Goal: Task Accomplishment & Management: Manage account settings

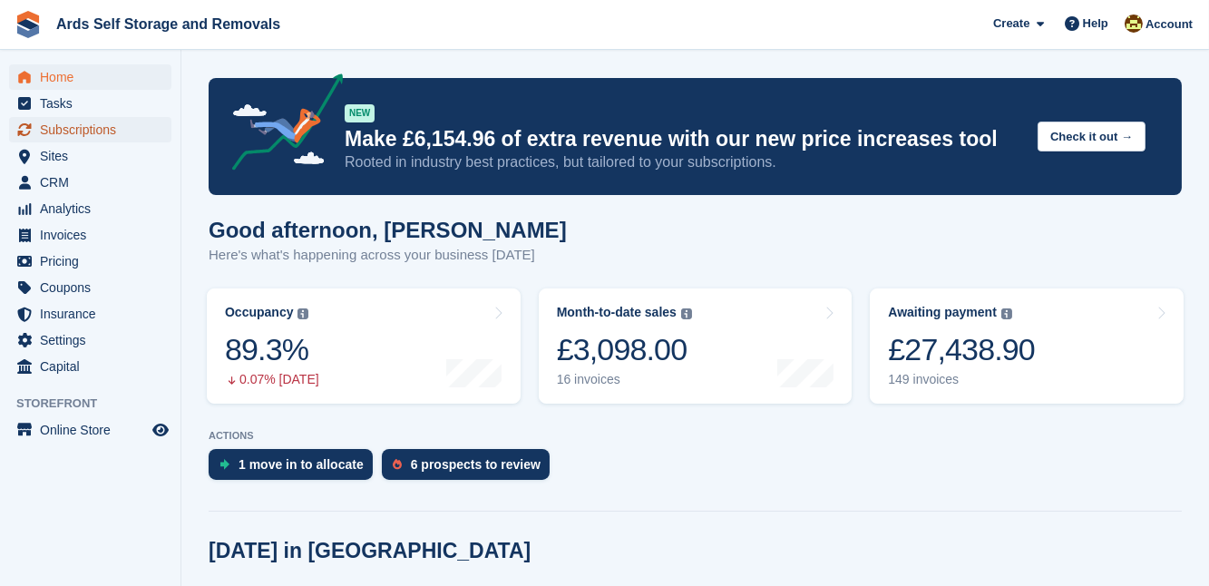
click at [34, 137] on span "menu" at bounding box center [25, 130] width 22 height 22
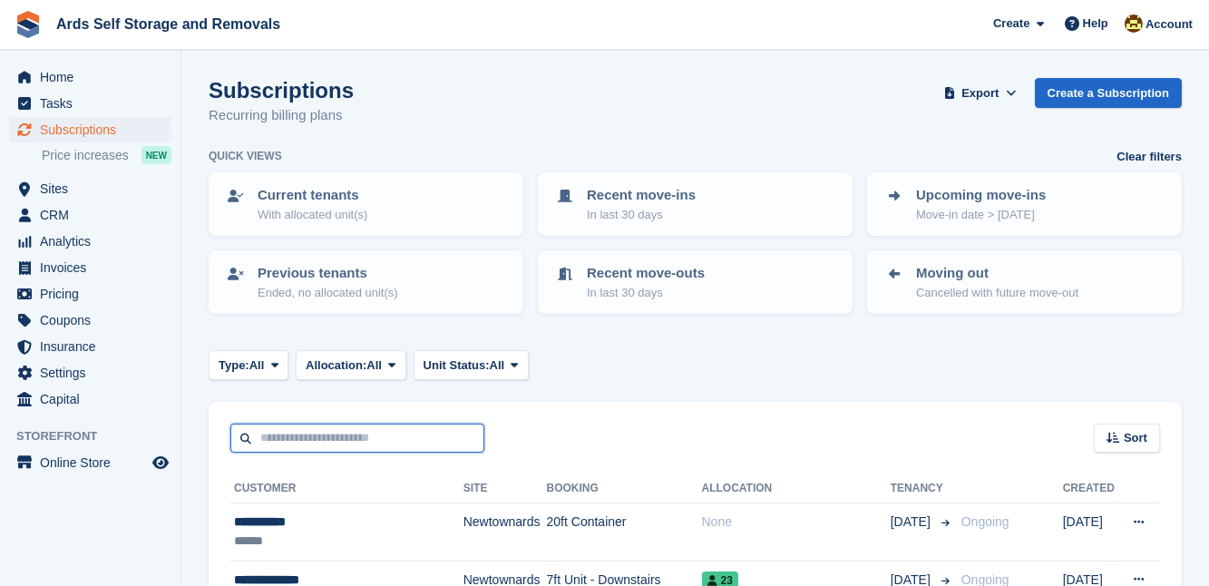
click at [258, 434] on input "text" at bounding box center [357, 439] width 254 height 30
type input "*******"
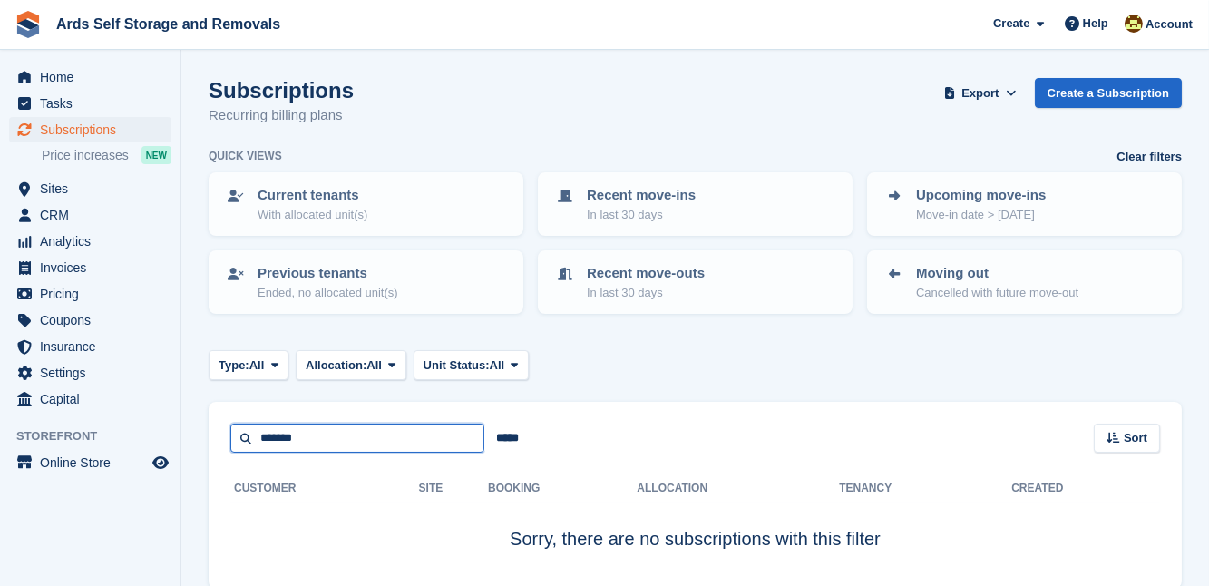
drag, startPoint x: 379, startPoint y: 446, endPoint x: 66, endPoint y: 427, distance: 313.6
click at [66, 427] on div "Home Tasks Subscriptions Subscriptions Subscriptions Price increases NEW Price …" at bounding box center [604, 332] width 1209 height 665
type input "**********"
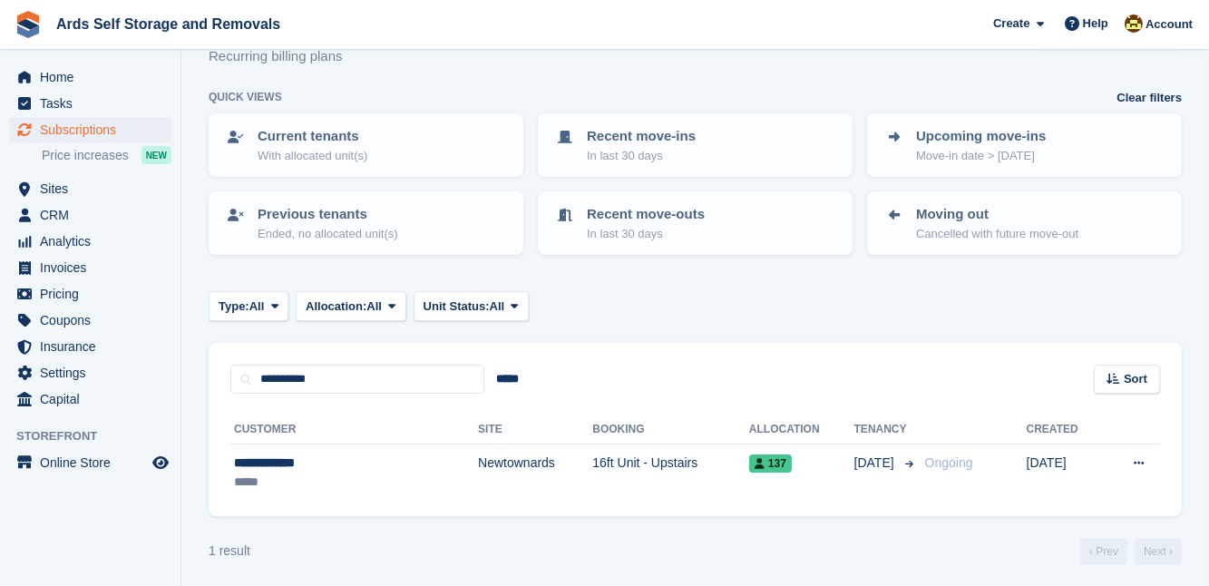
scroll to position [63, 0]
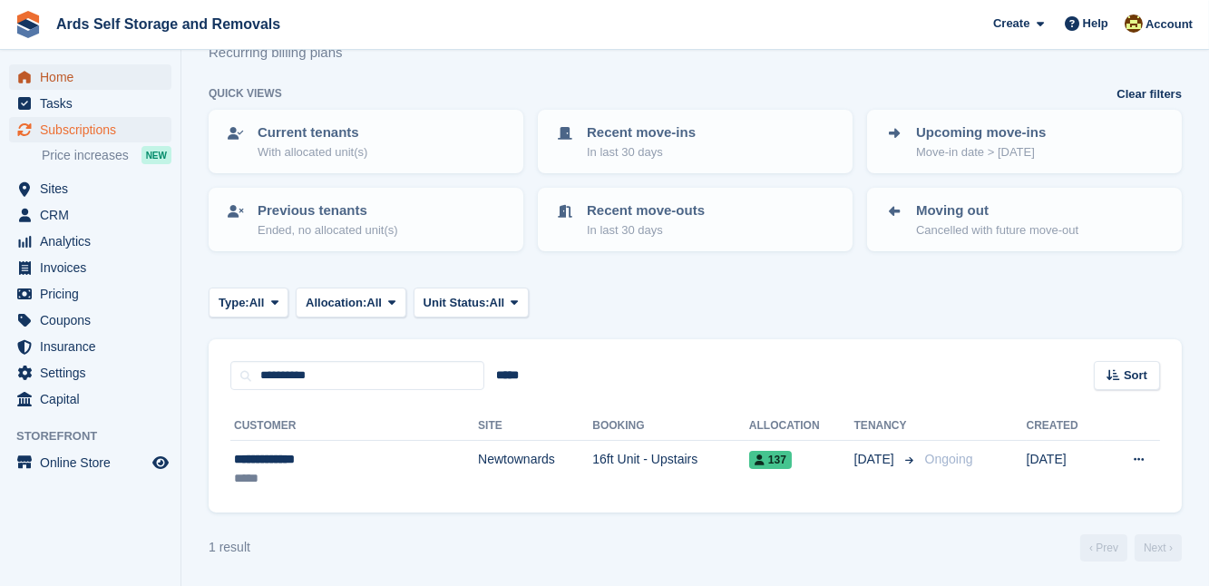
click at [95, 84] on span "Home" at bounding box center [94, 76] width 109 height 25
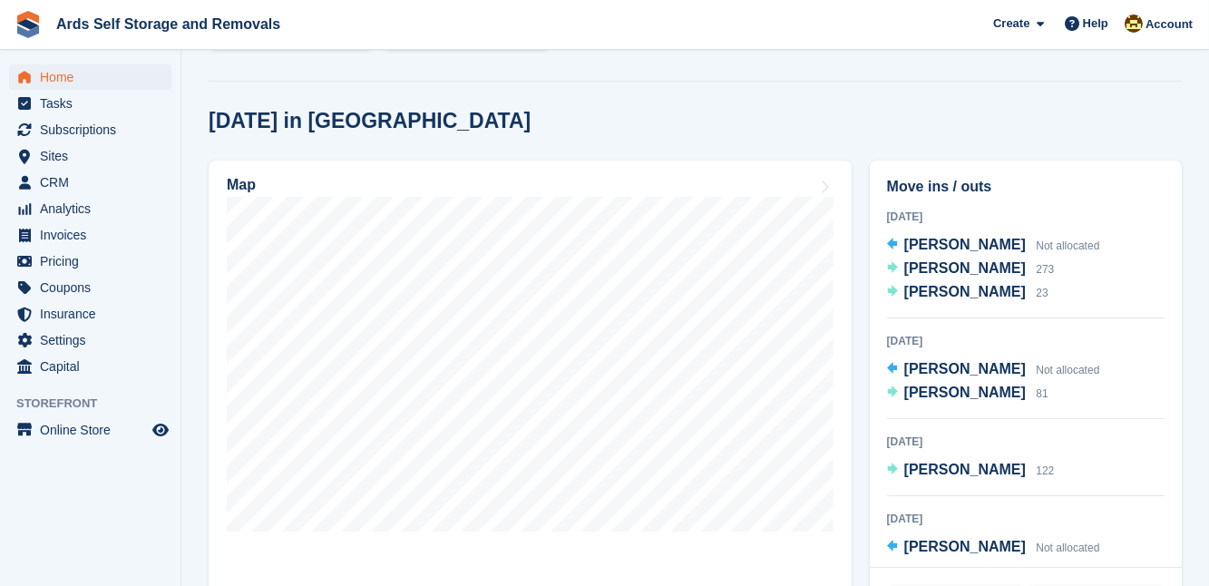
scroll to position [455, 0]
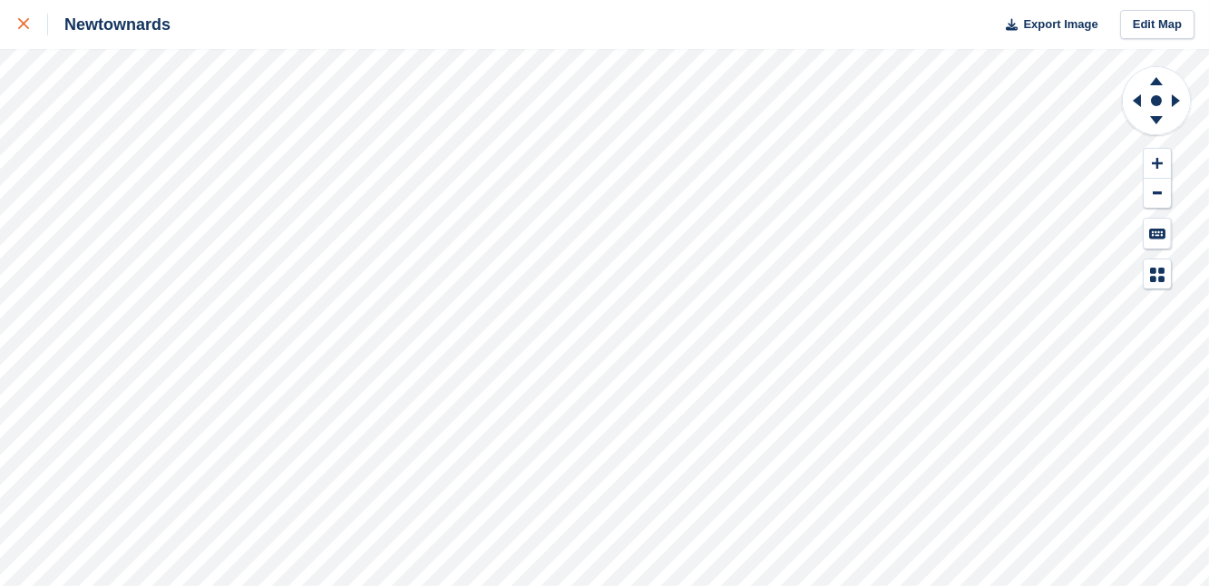
click at [33, 19] on div at bounding box center [33, 25] width 30 height 22
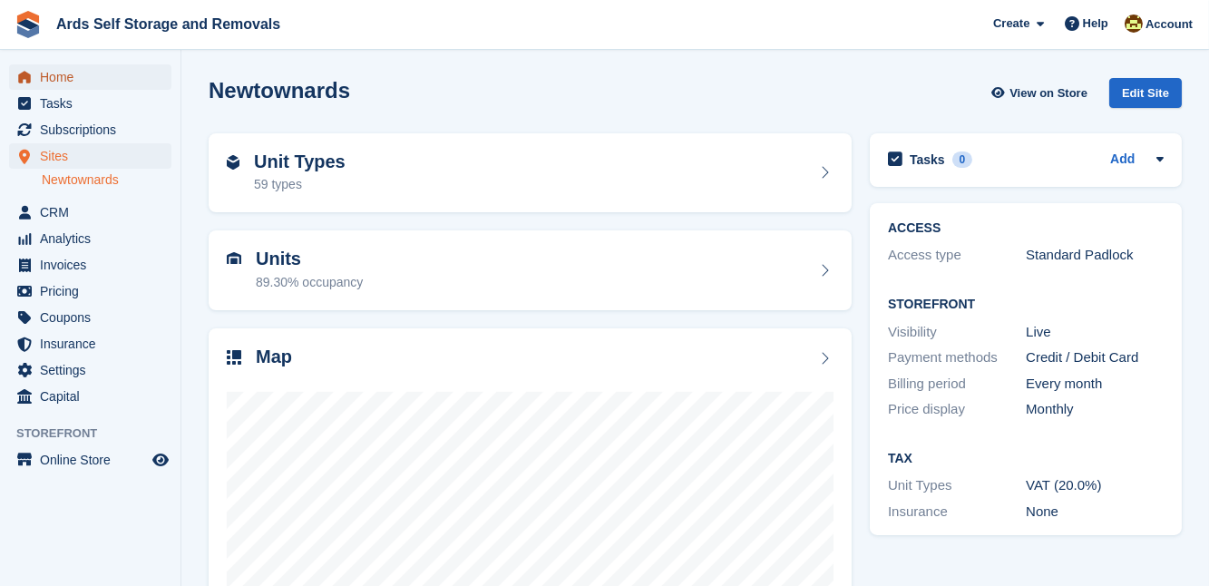
click at [113, 83] on span "Home" at bounding box center [94, 76] width 109 height 25
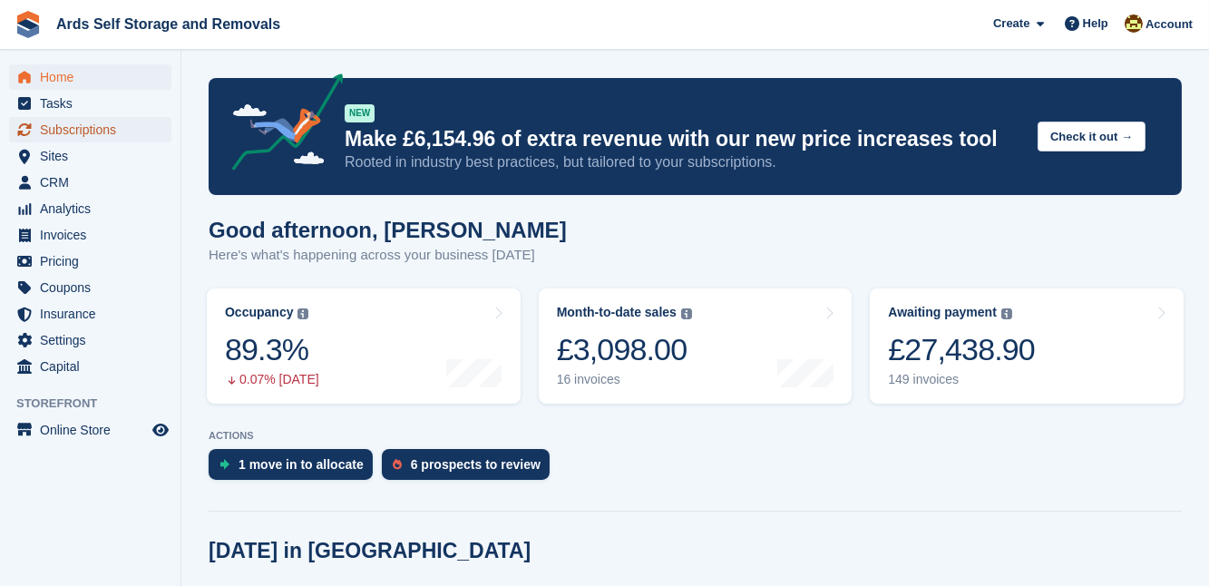
click at [73, 122] on span "Subscriptions" at bounding box center [94, 129] width 109 height 25
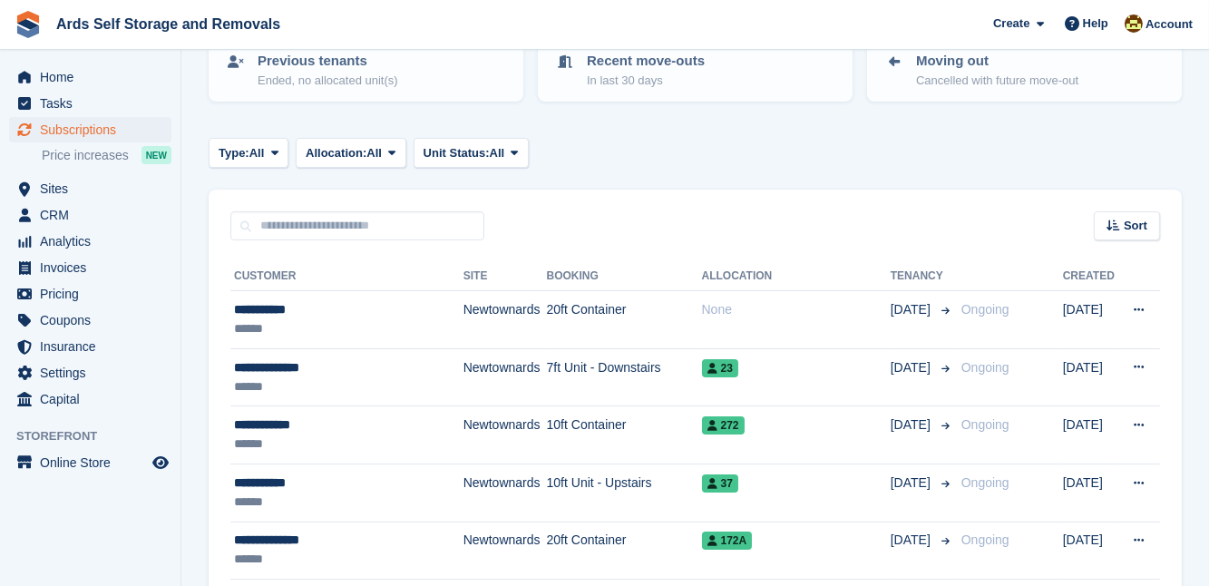
scroll to position [264, 0]
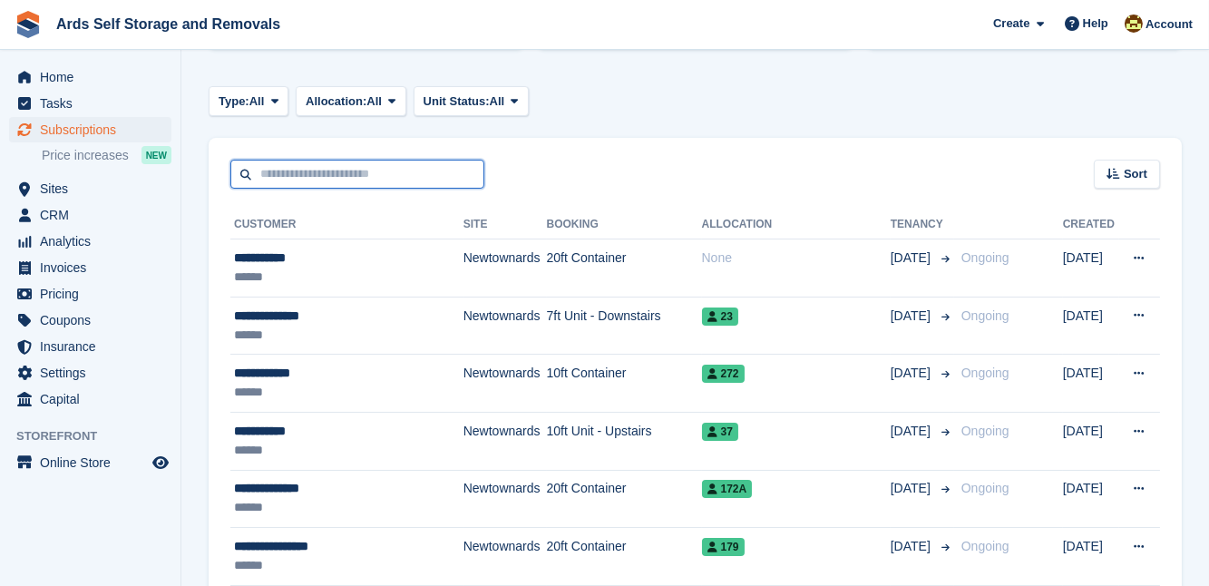
click at [348, 170] on input "text" at bounding box center [357, 175] width 254 height 30
type input "*******"
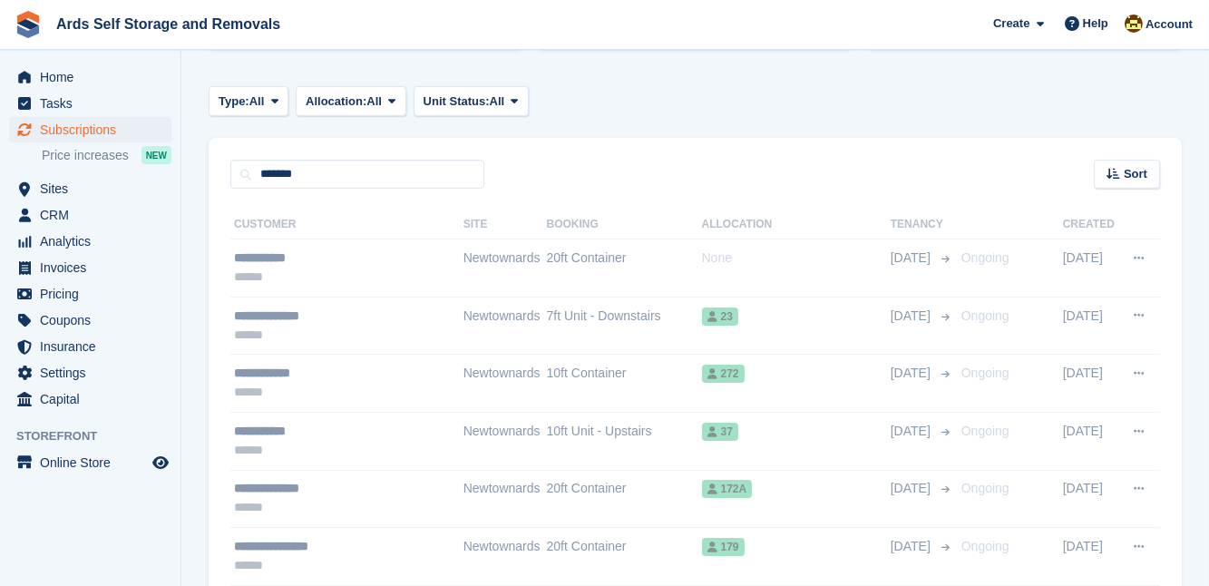
scroll to position [77, 0]
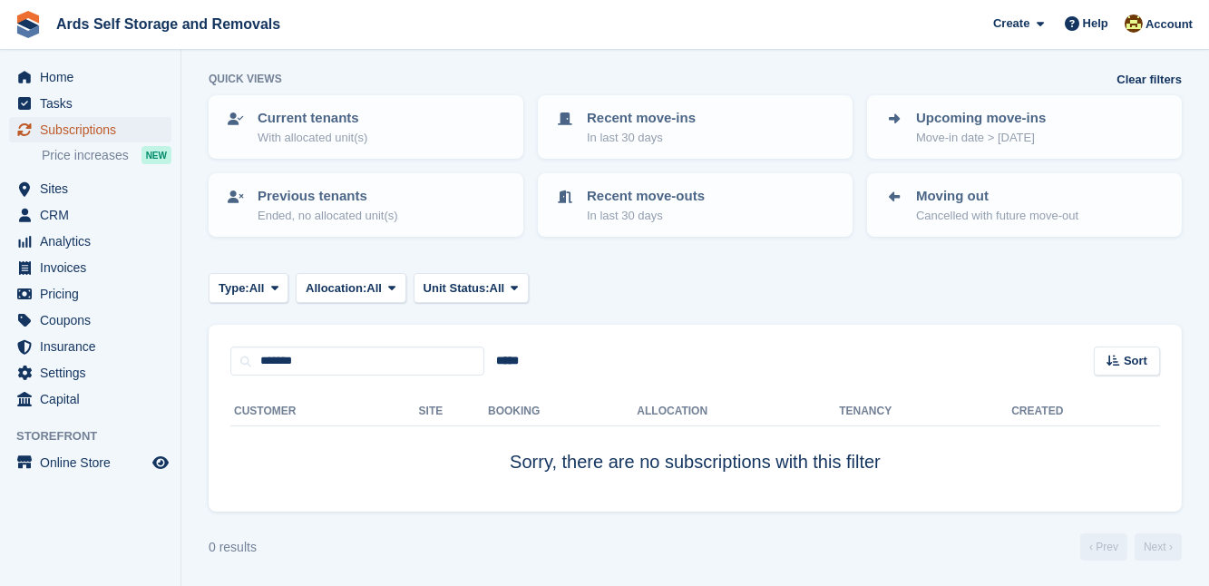
click at [58, 127] on span "Subscriptions" at bounding box center [94, 129] width 109 height 25
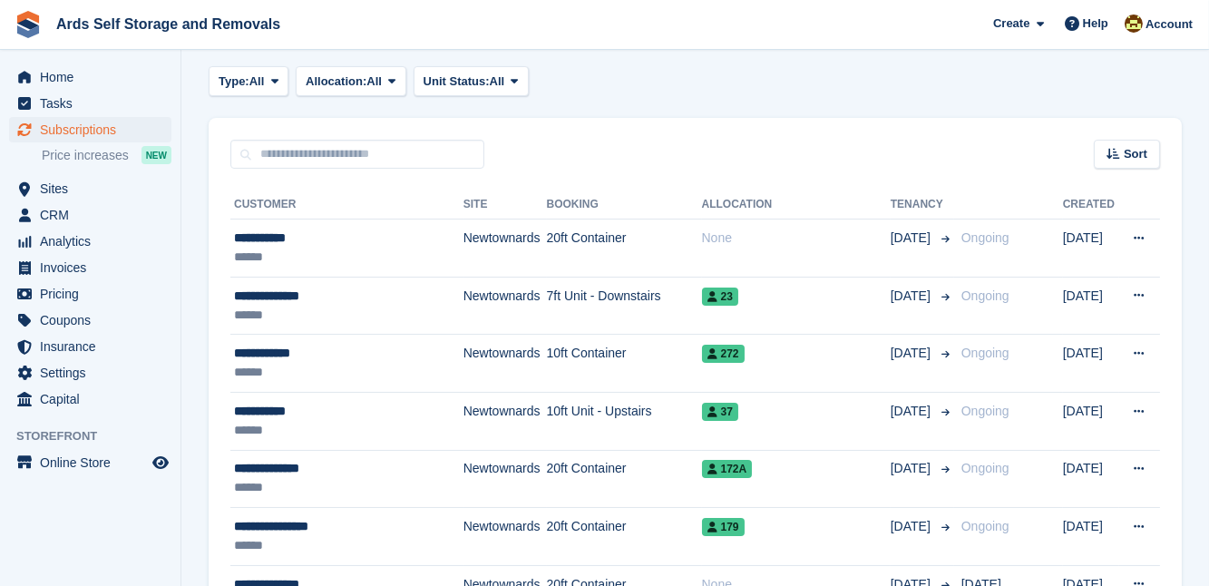
scroll to position [296, 0]
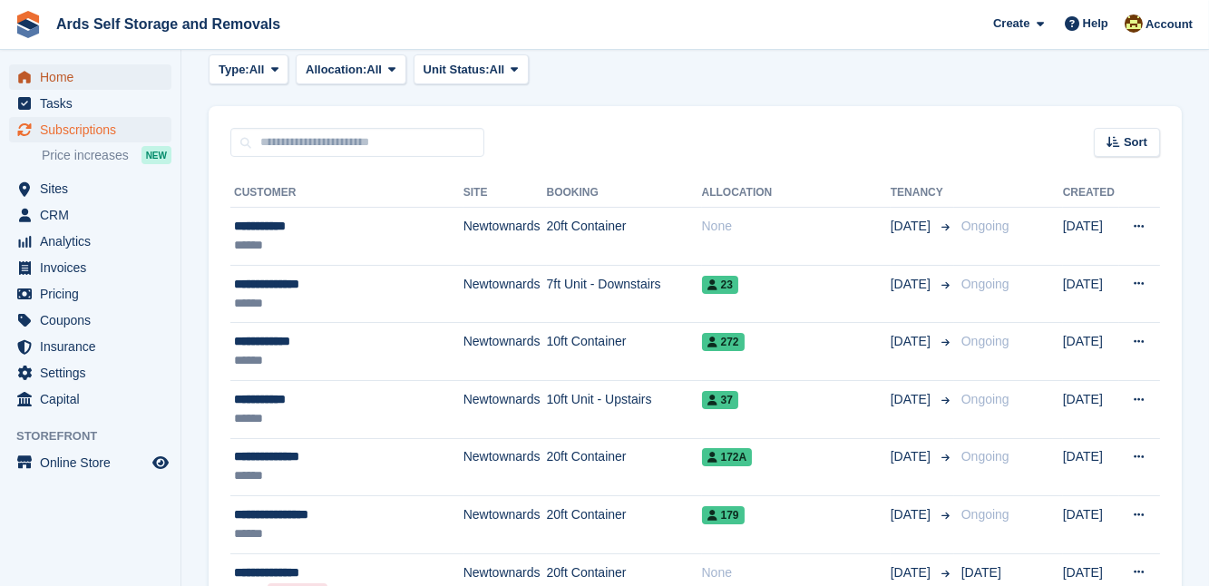
click at [61, 73] on span "Home" at bounding box center [94, 76] width 109 height 25
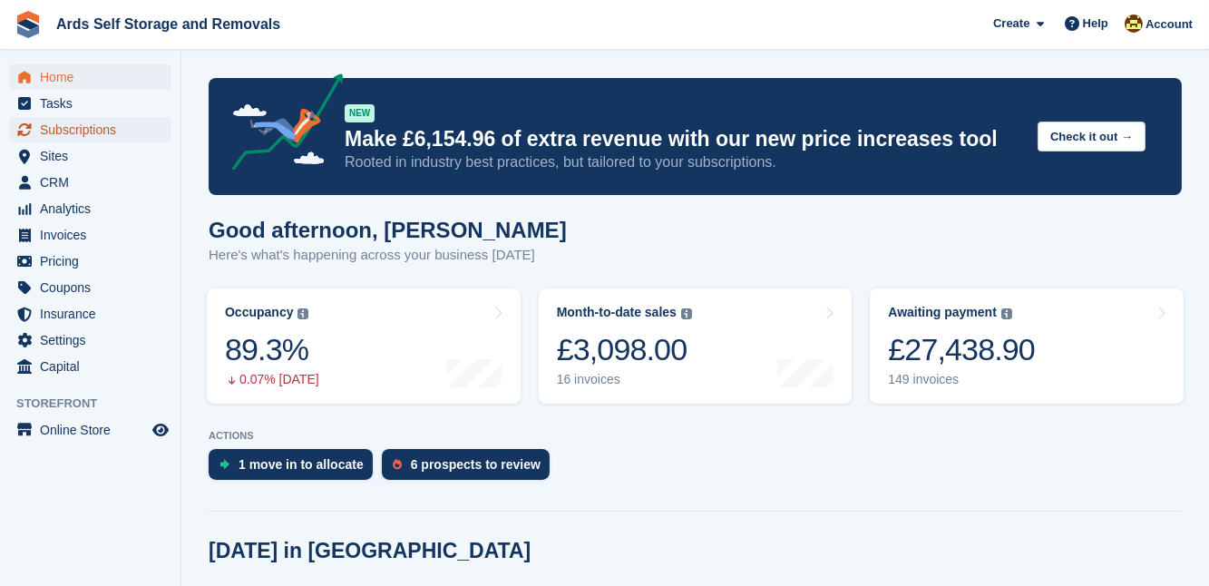
click at [49, 127] on span "Subscriptions" at bounding box center [94, 129] width 109 height 25
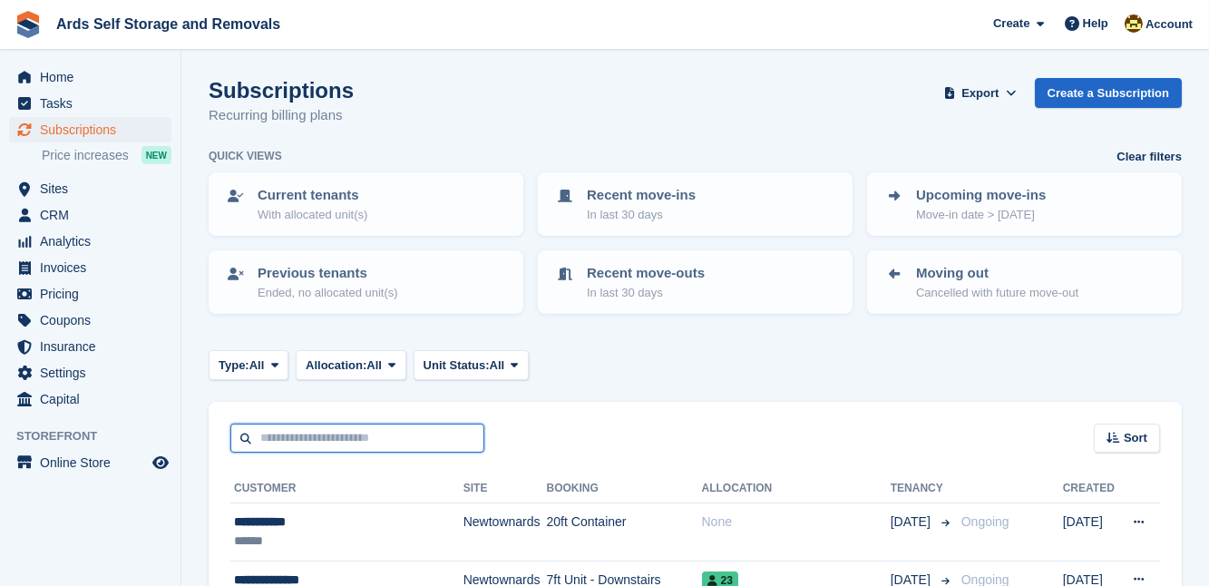
click at [416, 434] on input "text" at bounding box center [357, 439] width 254 height 30
type input "***"
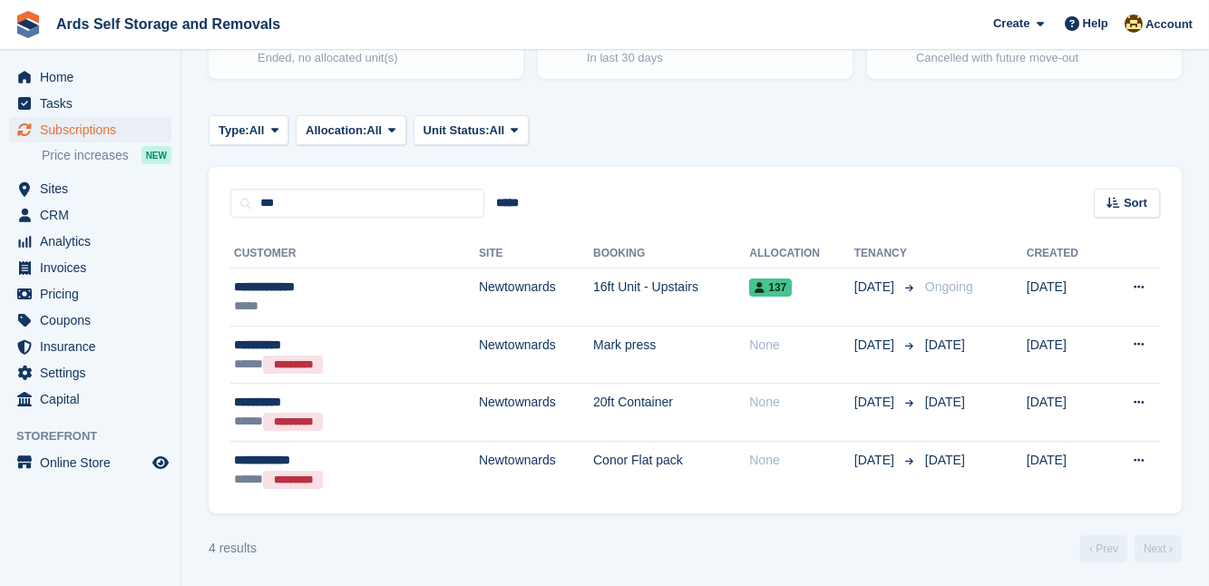
scroll to position [236, 0]
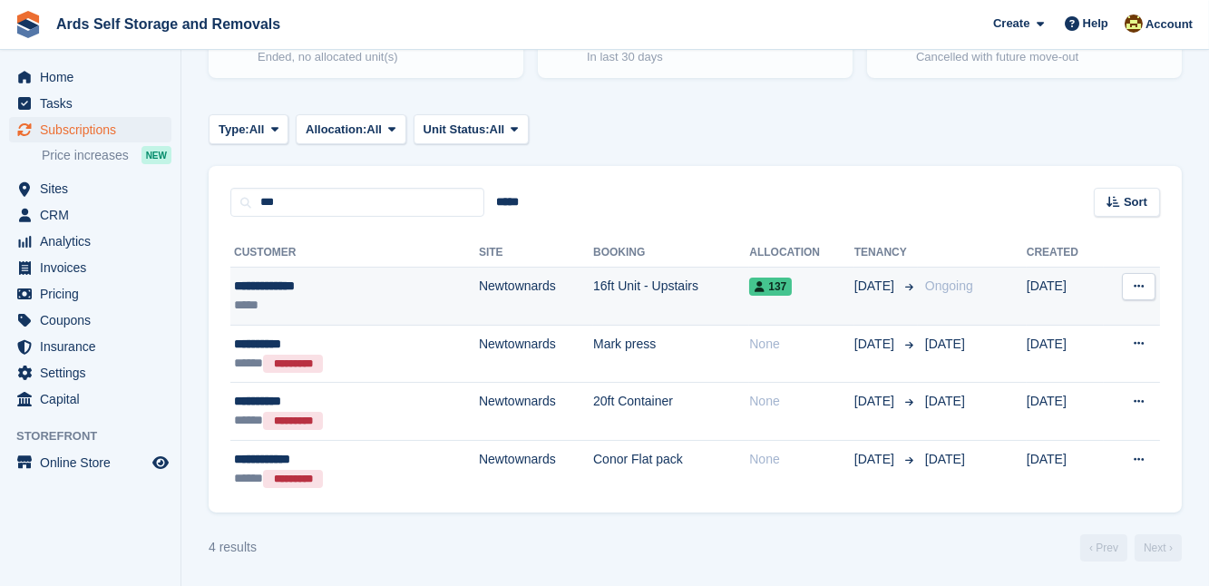
click at [627, 299] on td "16ft Unit - Upstairs" at bounding box center [671, 297] width 156 height 58
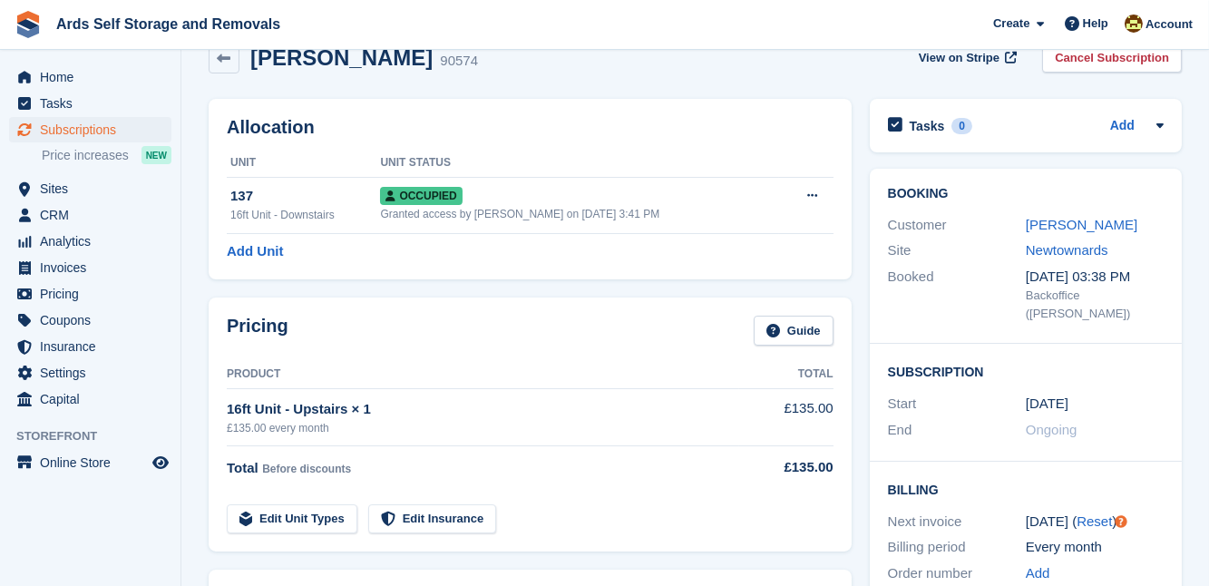
scroll to position [30, 0]
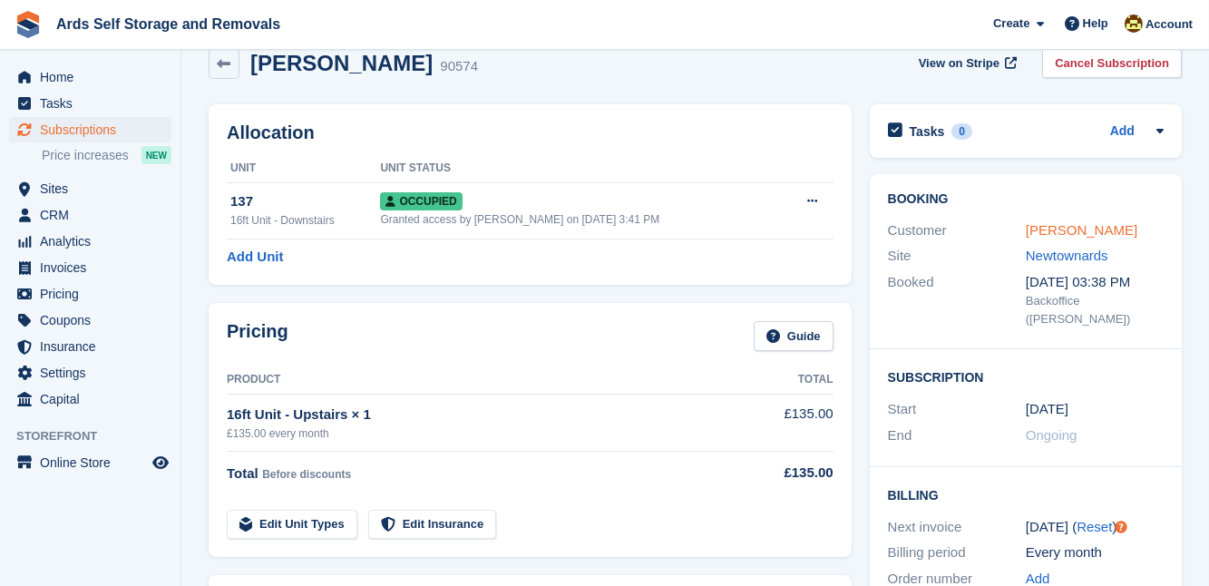
click at [1032, 226] on link "Noreen Rooney" at bounding box center [1082, 229] width 112 height 15
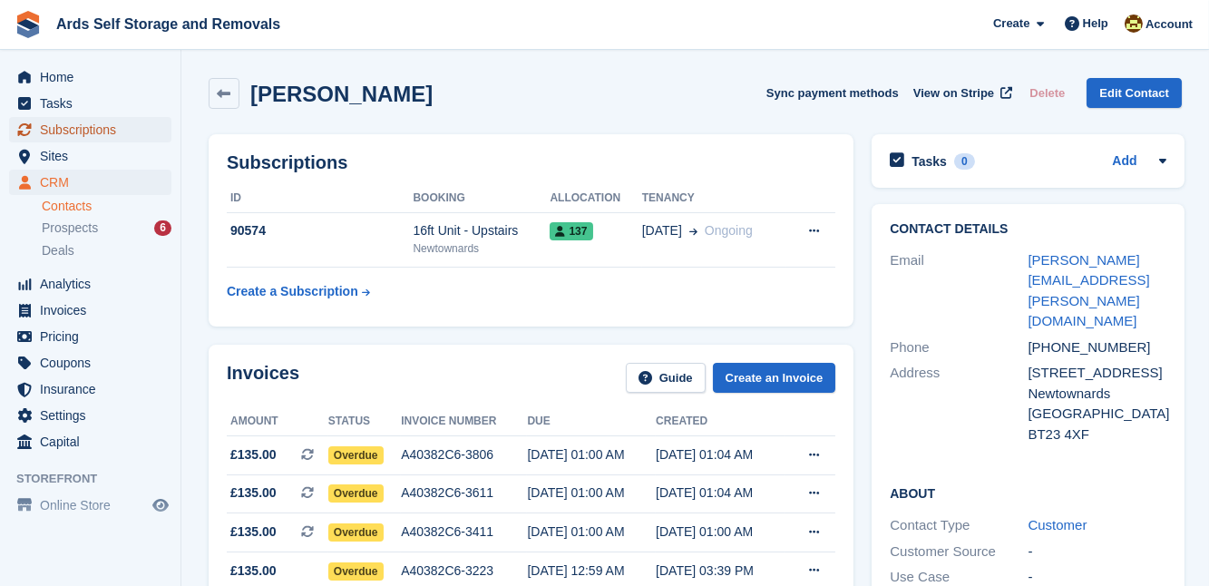
click at [103, 122] on span "Subscriptions" at bounding box center [94, 129] width 109 height 25
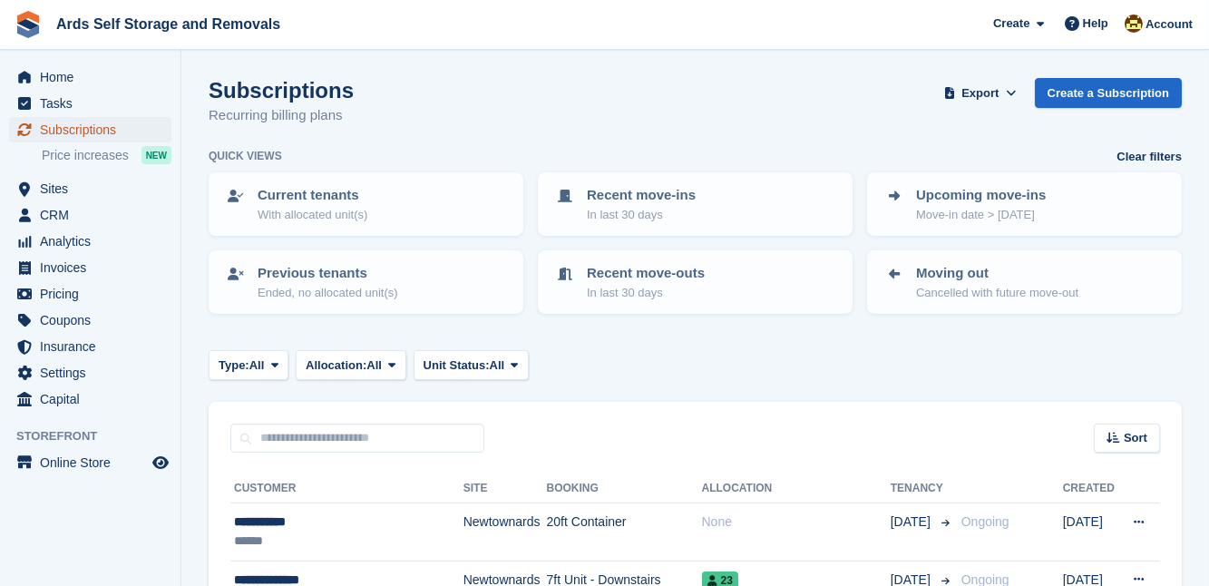
click at [135, 136] on span "Subscriptions" at bounding box center [94, 129] width 109 height 25
click at [47, 122] on span "Subscriptions" at bounding box center [94, 129] width 109 height 25
click at [63, 86] on span "Home" at bounding box center [94, 76] width 109 height 25
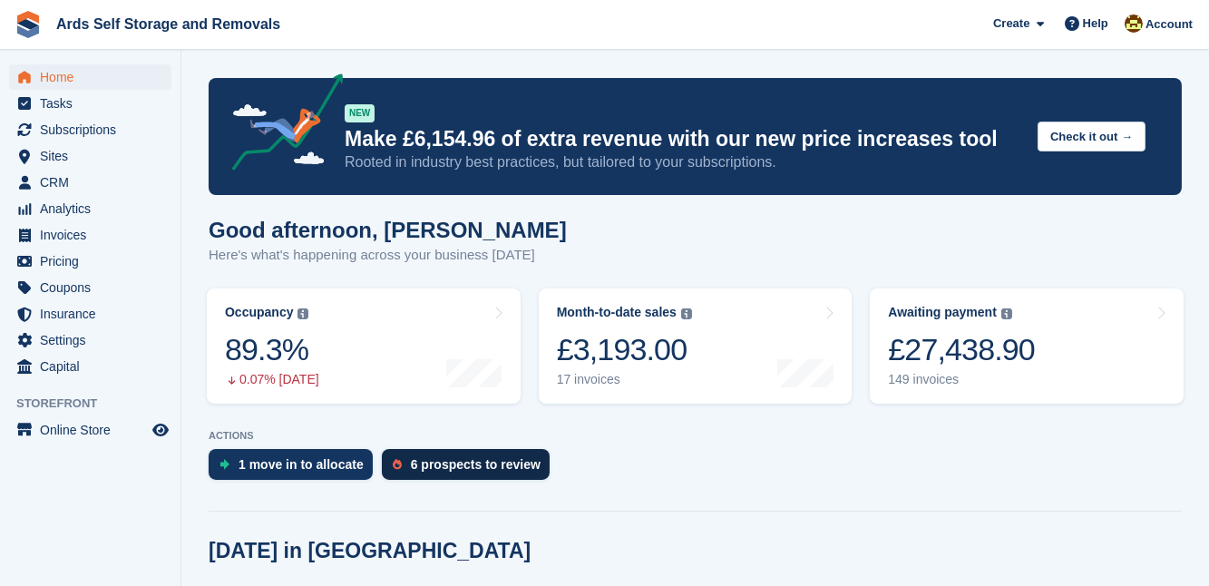
click at [455, 461] on div "6 prospects to review" at bounding box center [476, 464] width 130 height 15
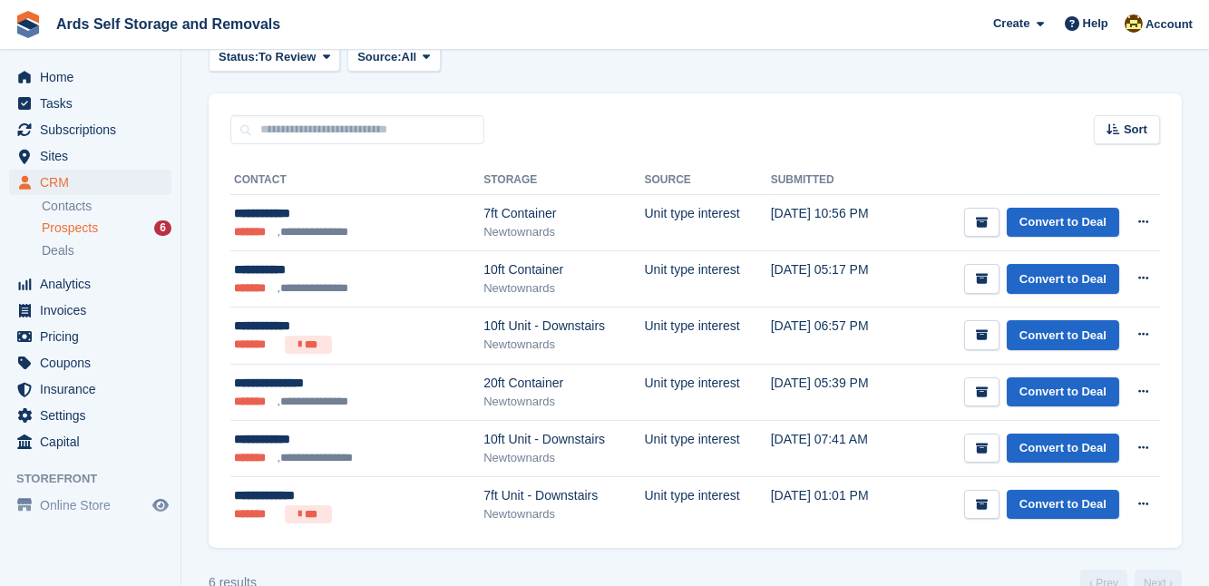
scroll to position [224, 0]
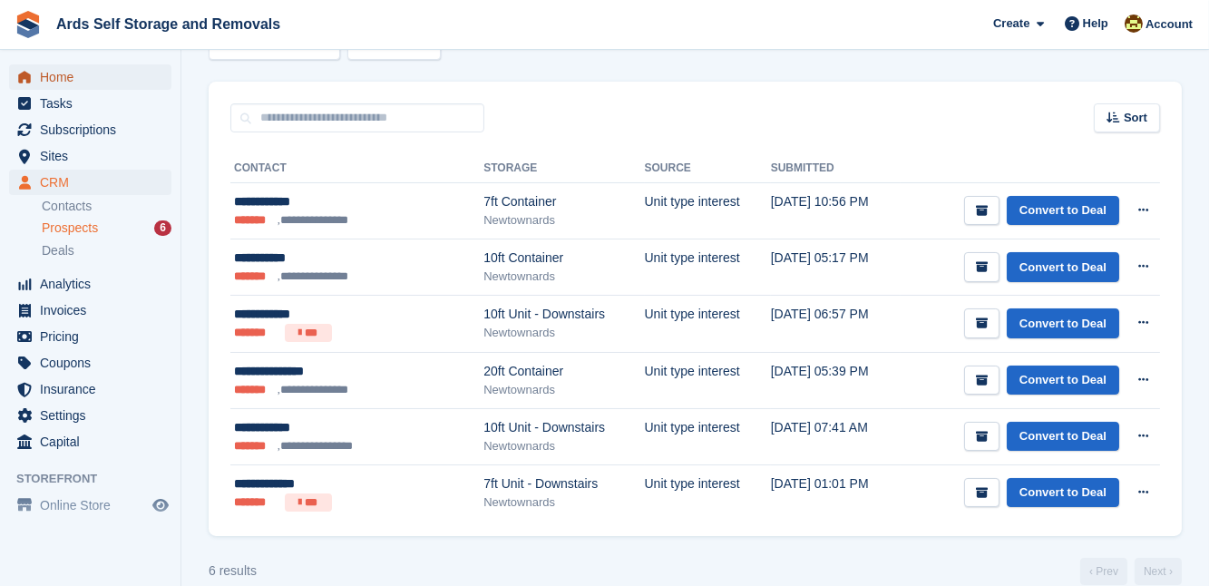
click at [49, 80] on span "Home" at bounding box center [94, 76] width 109 height 25
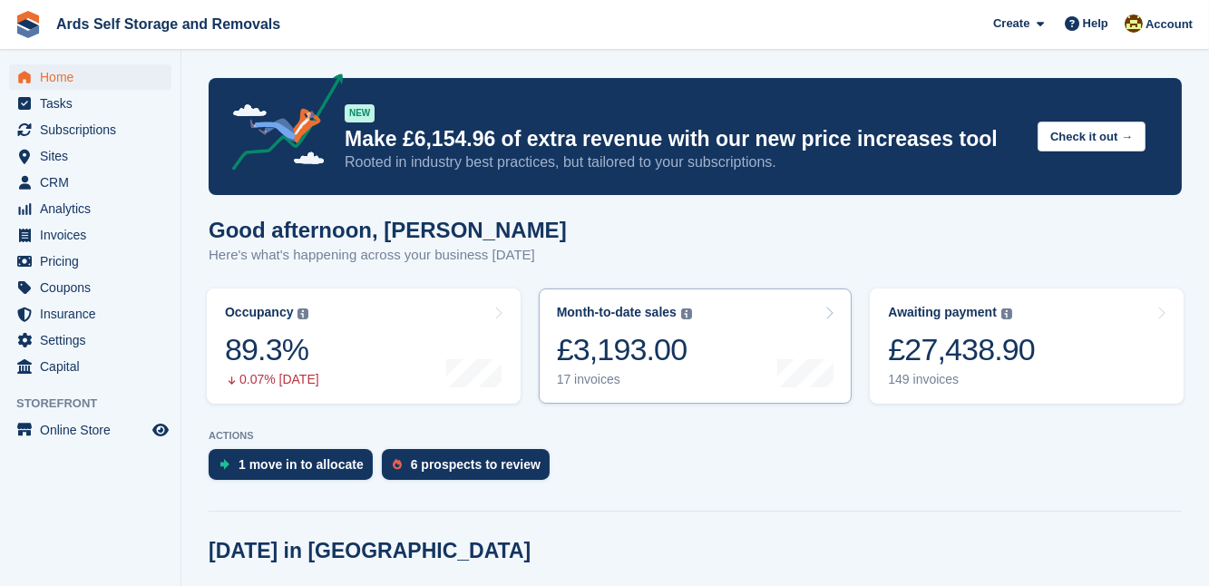
scroll to position [306, 0]
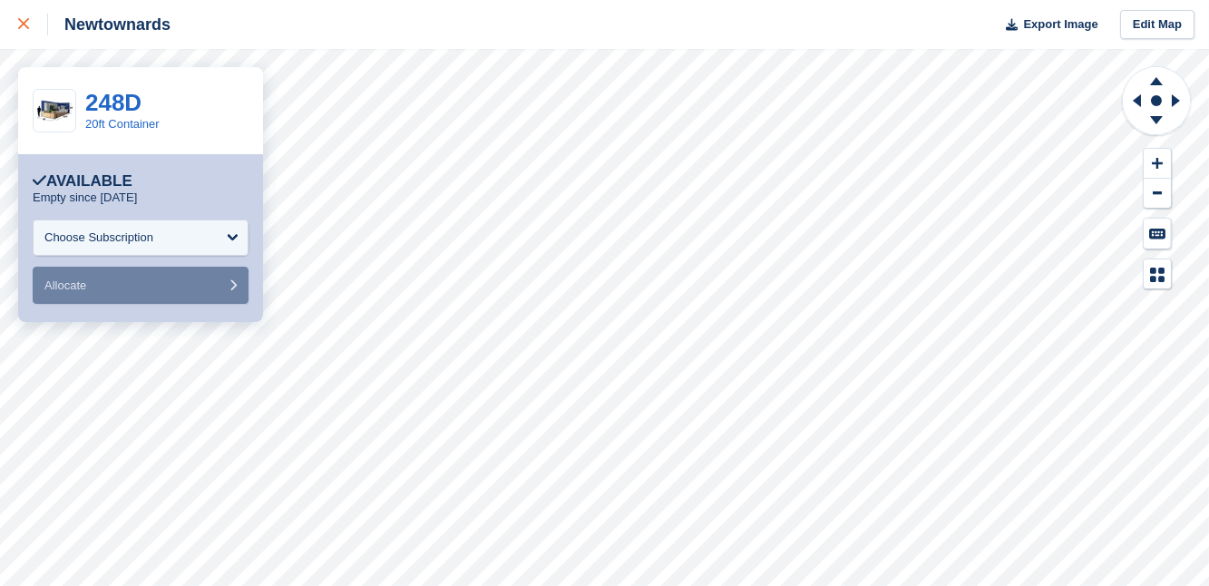
click at [20, 31] on div at bounding box center [33, 25] width 30 height 22
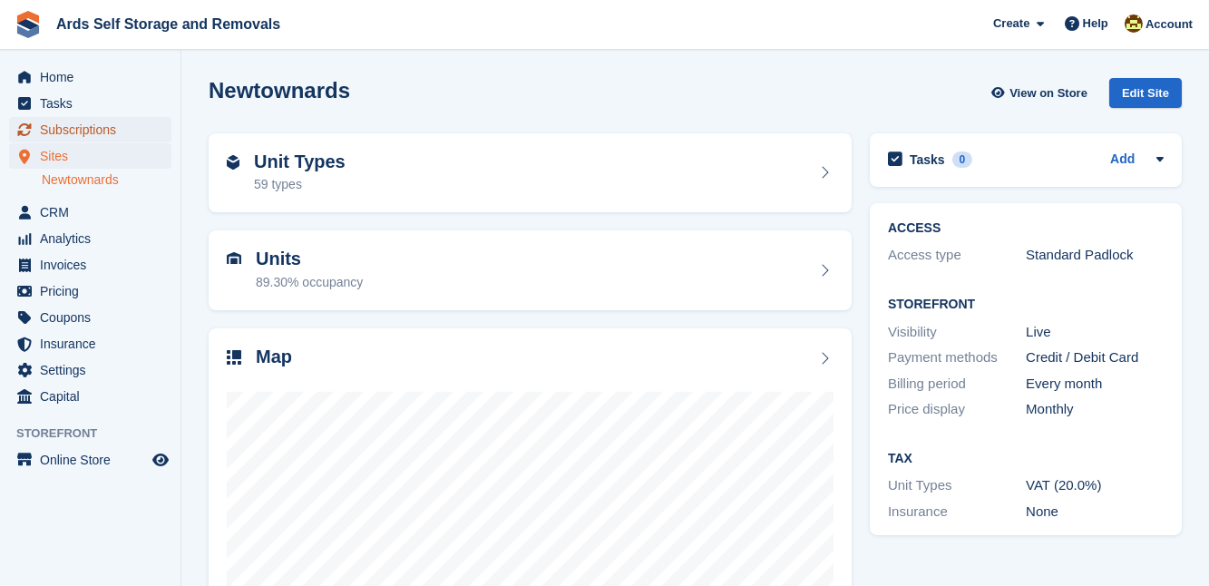
click at [97, 127] on span "Subscriptions" at bounding box center [94, 129] width 109 height 25
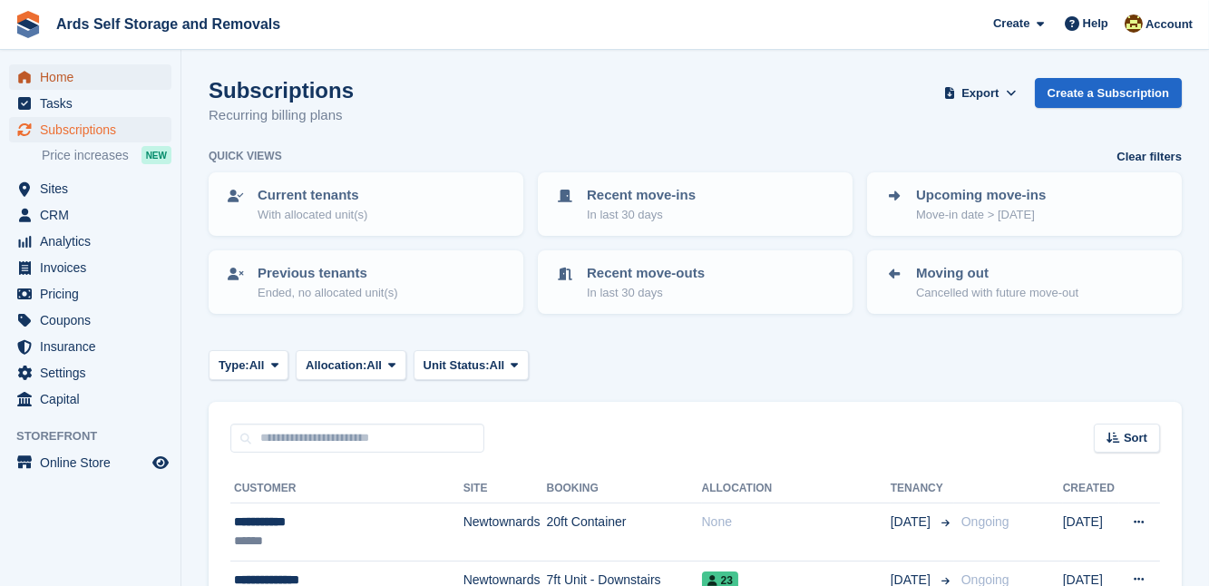
click at [151, 81] on link "Home" at bounding box center [90, 76] width 162 height 25
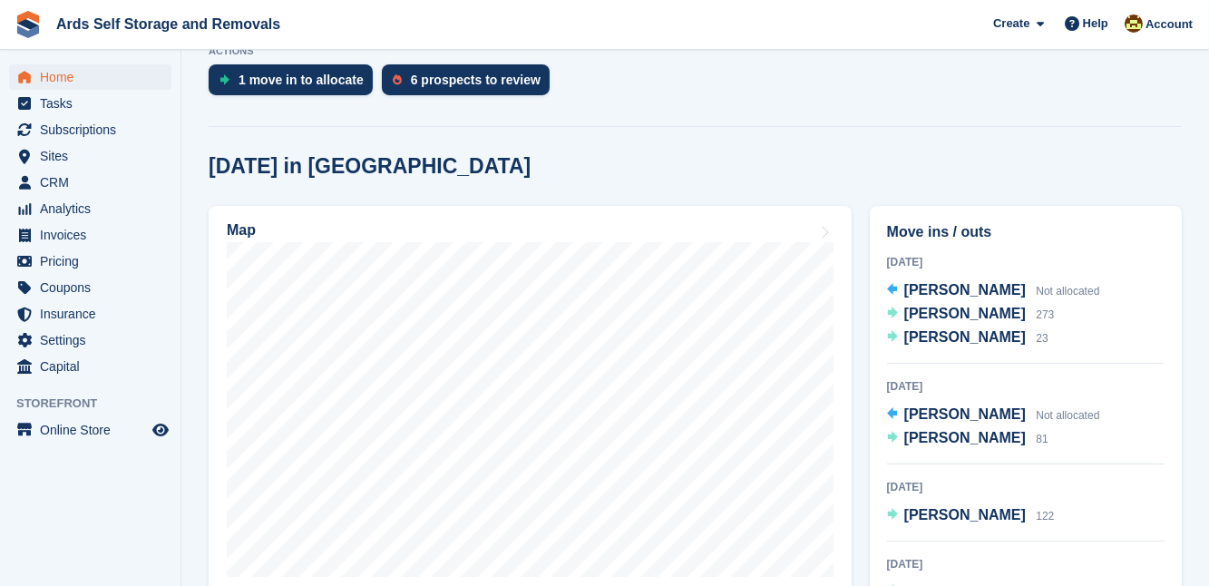
scroll to position [366, 0]
